Goal: Find specific page/section: Find specific page/section

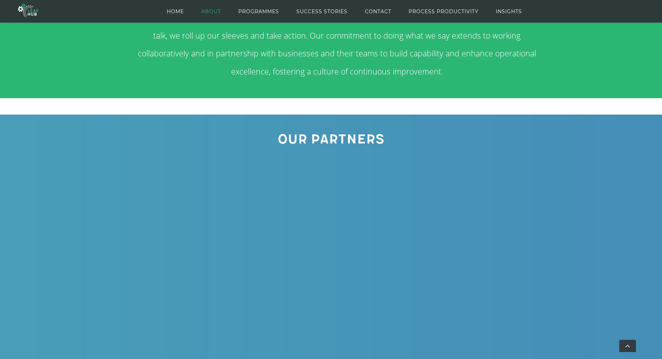
scroll to position [796, 0]
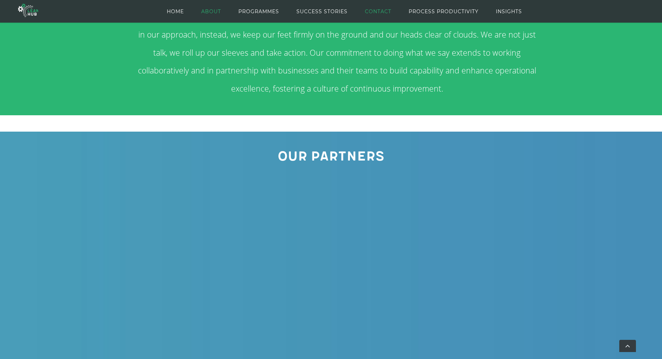
click at [386, 10] on span "CONTACT" at bounding box center [378, 11] width 26 height 31
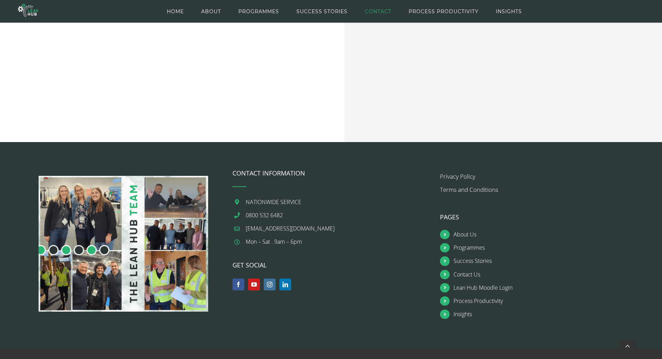
scroll to position [430, 0]
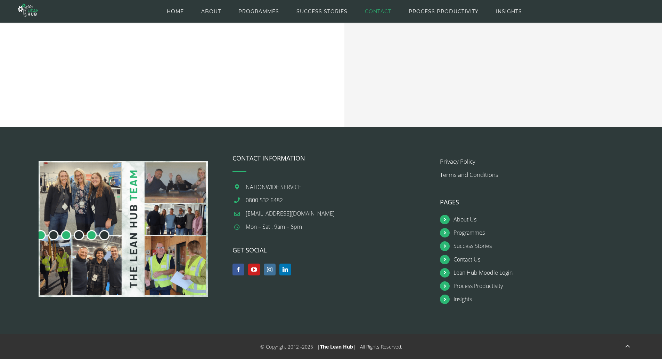
click at [73, 200] on img at bounding box center [124, 229] width 170 height 136
click at [127, 218] on img at bounding box center [124, 229] width 170 height 136
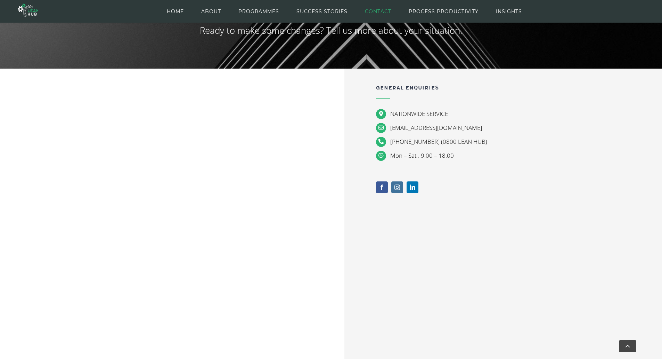
scroll to position [0, 0]
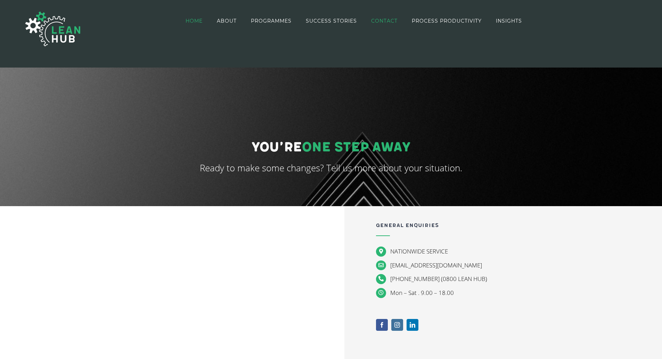
click at [192, 21] on span "HOME" at bounding box center [194, 20] width 17 height 5
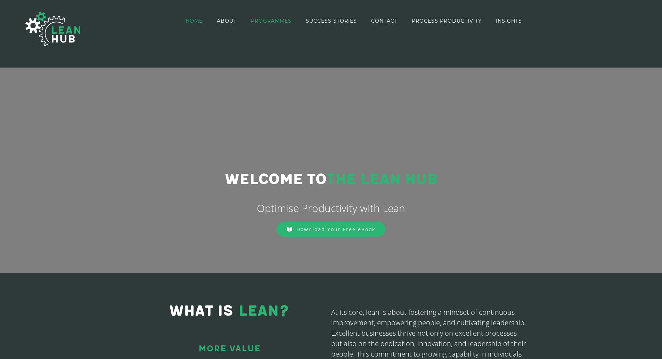
click at [265, 17] on link "PROGRAMMES" at bounding box center [271, 21] width 41 height 40
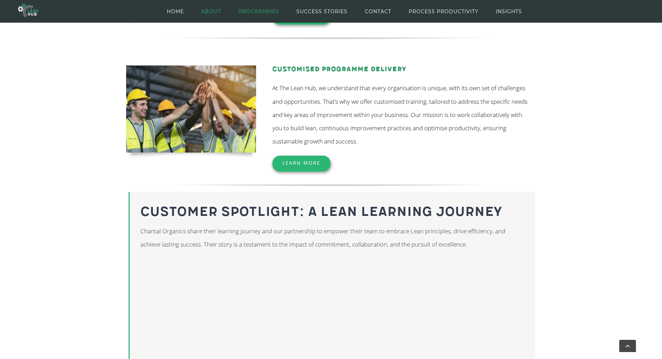
scroll to position [336, 0]
